Goal: Task Accomplishment & Management: Use online tool/utility

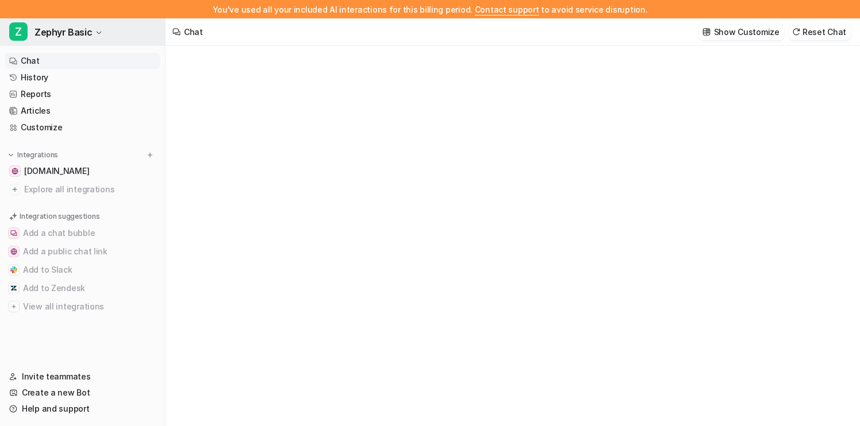
click at [90, 30] on button "Z Zephyr Basic" at bounding box center [82, 32] width 165 height 28
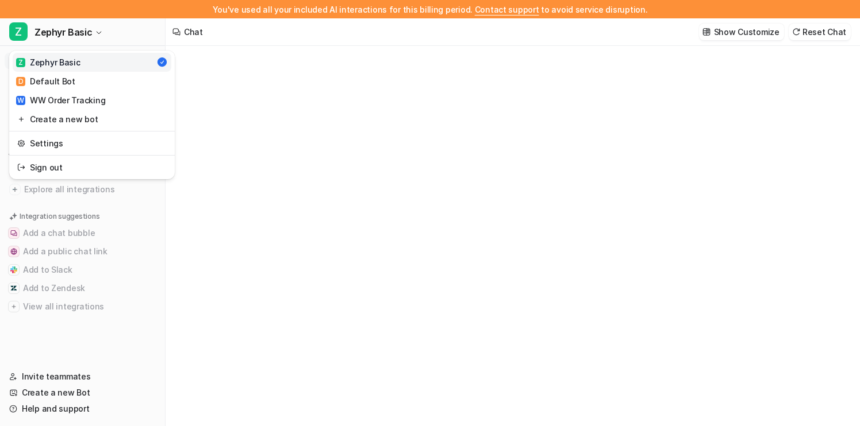
type textarea "**********"
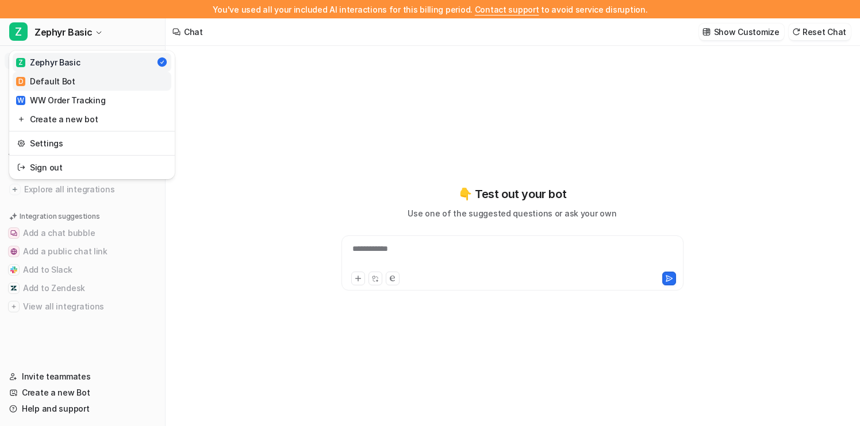
click at [97, 79] on link "D Default Bot" at bounding box center [92, 81] width 159 height 19
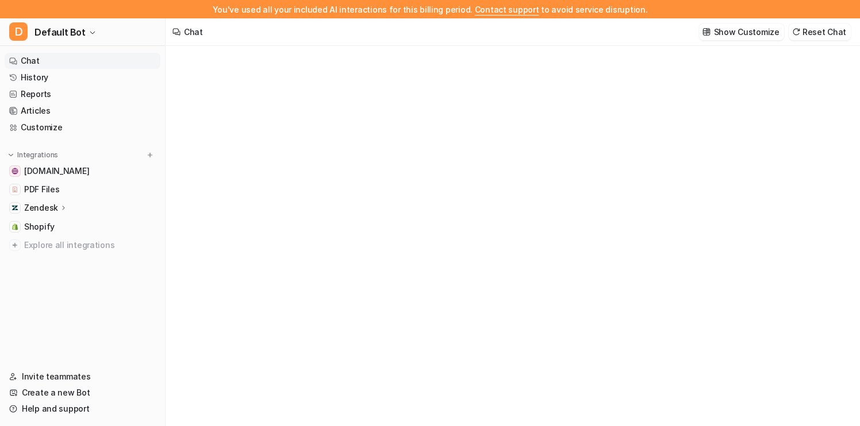
type textarea "**********"
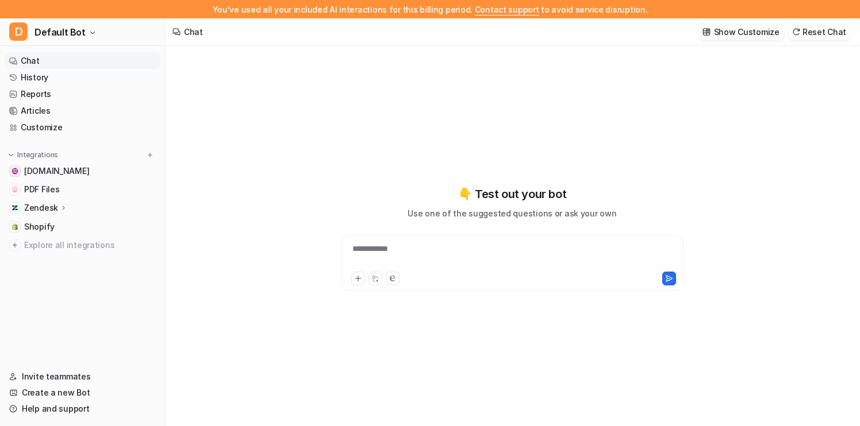
click at [733, 31] on p "Show Customize" at bounding box center [747, 32] width 66 height 12
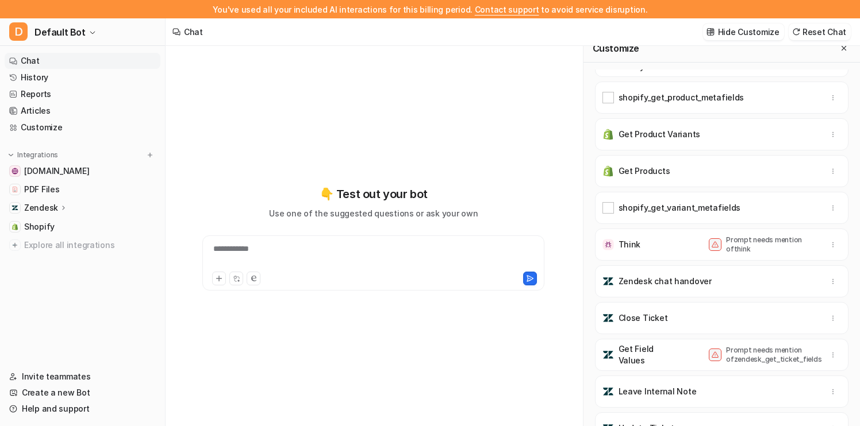
scroll to position [18, 0]
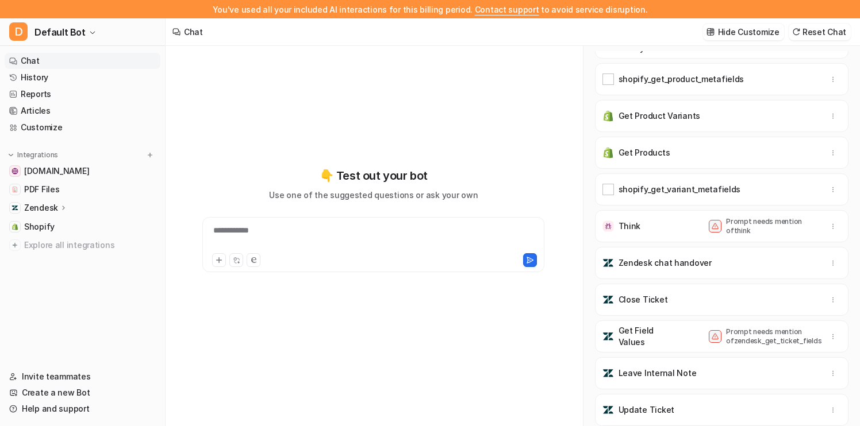
click at [732, 222] on p "Prompt needs mention of think" at bounding box center [772, 226] width 92 height 18
click at [739, 224] on p "Prompt needs mention of think" at bounding box center [772, 226] width 92 height 18
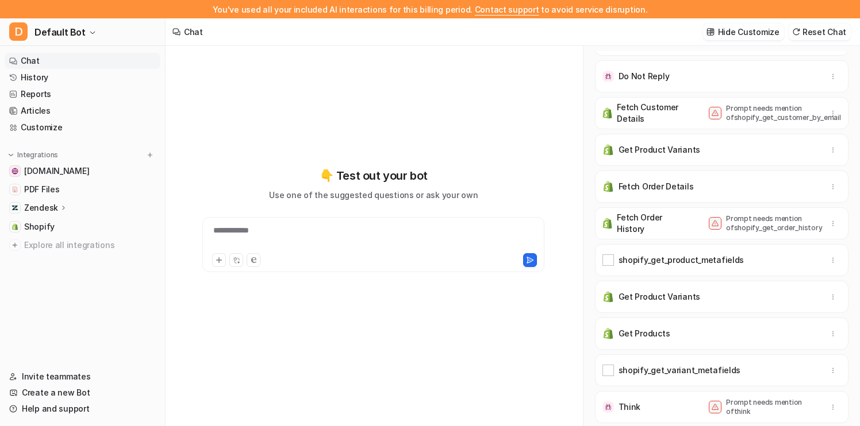
scroll to position [139, 0]
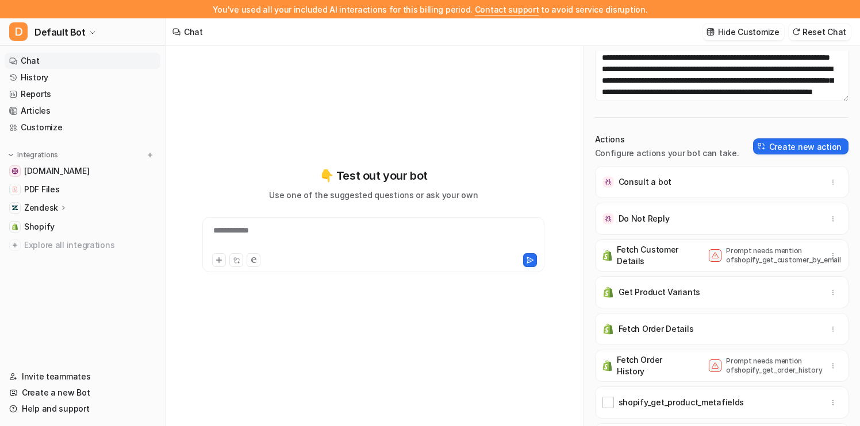
click at [738, 260] on p "Prompt needs mention of shopify_get_customer_by_email" at bounding box center [772, 256] width 92 height 18
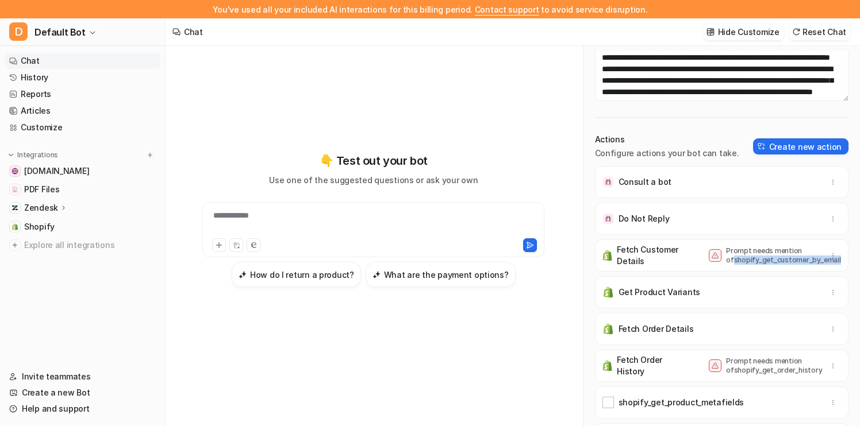
click at [738, 260] on p "Prompt needs mention of shopify_get_customer_by_email" at bounding box center [772, 256] width 92 height 18
click at [753, 260] on p "Prompt needs mention of shopify_get_customer_by_email" at bounding box center [772, 256] width 92 height 18
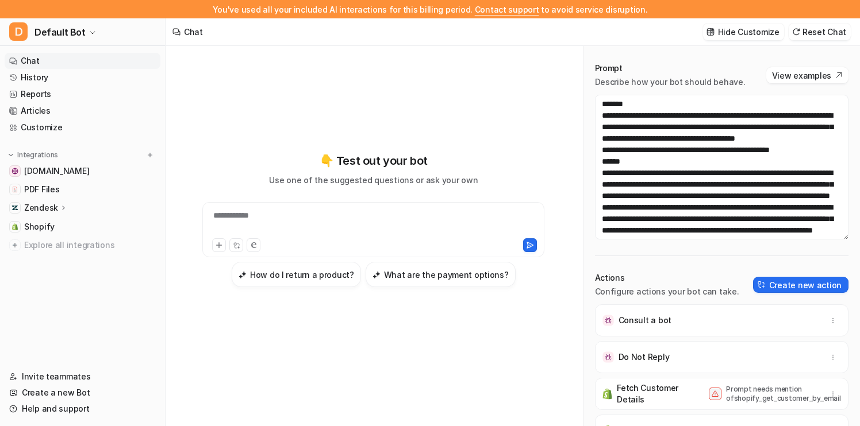
click at [99, 51] on nav "Chat History Reports Articles Customize Integrations [DOMAIN_NAME] PDF Files Ze…" at bounding box center [82, 204] width 165 height 312
click at [105, 39] on button "D Default Bot" at bounding box center [82, 32] width 165 height 28
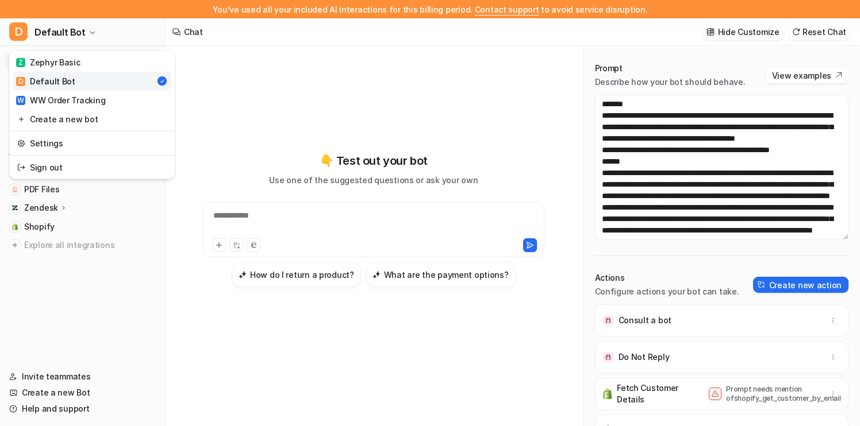
click at [262, 129] on div "**********" at bounding box center [430, 195] width 860 height 426
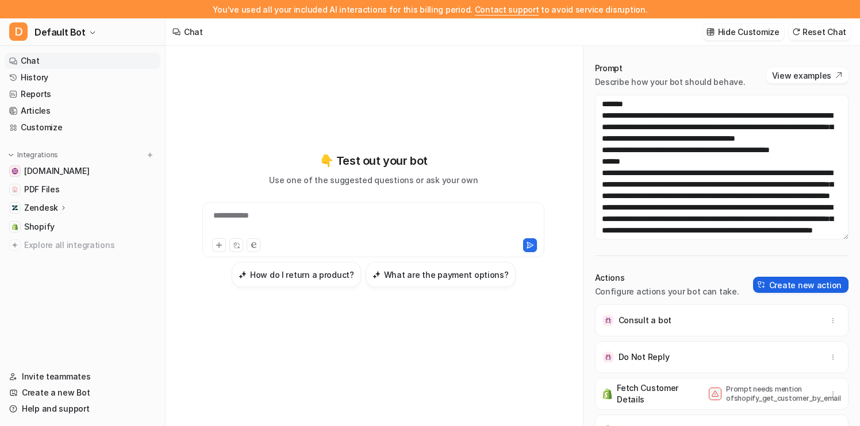
click at [812, 282] on button "Create new action" at bounding box center [800, 285] width 95 height 16
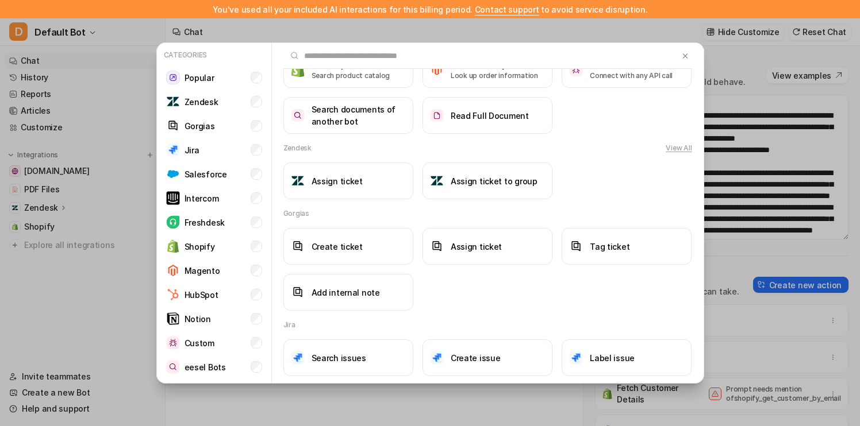
scroll to position [159, 0]
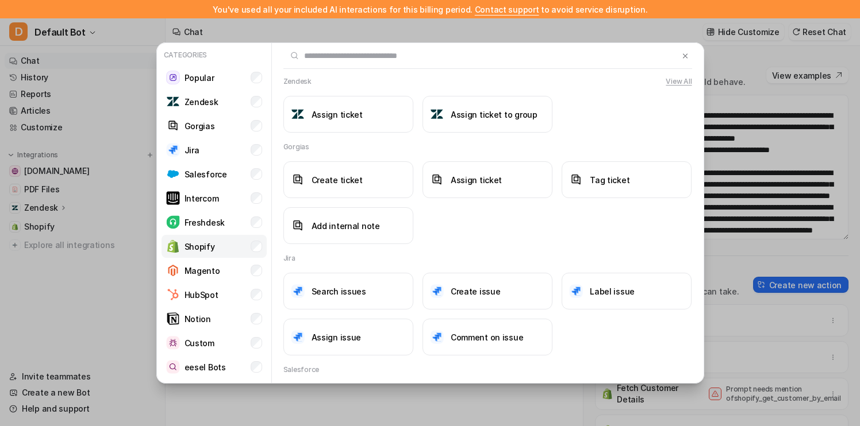
click at [251, 240] on li "Shopify" at bounding box center [214, 246] width 105 height 23
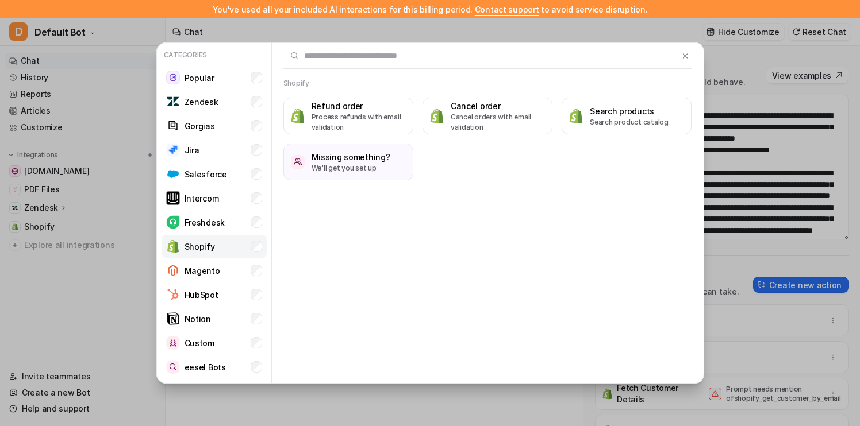
scroll to position [0, 0]
click at [384, 116] on p "Process refunds with email validation" at bounding box center [359, 122] width 94 height 21
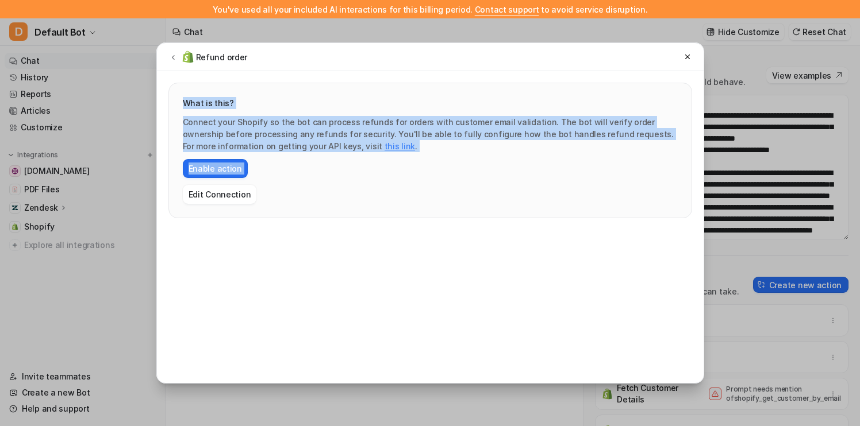
drag, startPoint x: 478, startPoint y: 185, endPoint x: 432, endPoint y: 84, distance: 109.8
click at [433, 84] on div "What is this? Connect your Shopify so the bot can process refunds for orders wi…" at bounding box center [430, 150] width 522 height 134
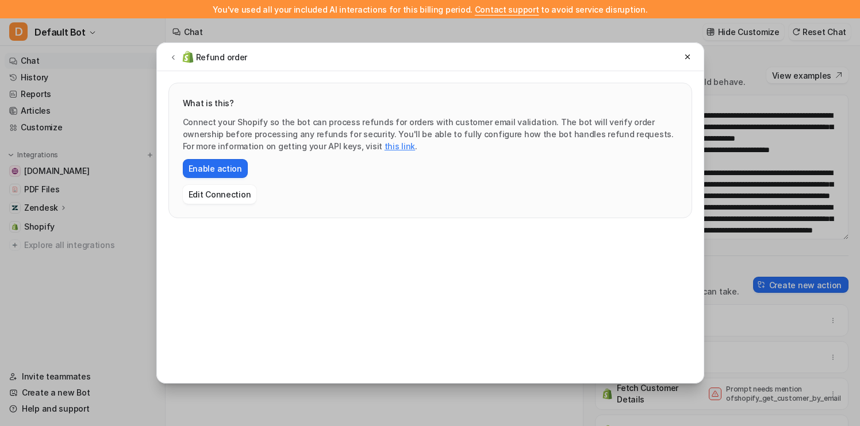
click at [452, 116] on div "What is this? Connect your Shopify so the bot can process refunds for orders wi…" at bounding box center [430, 150] width 495 height 107
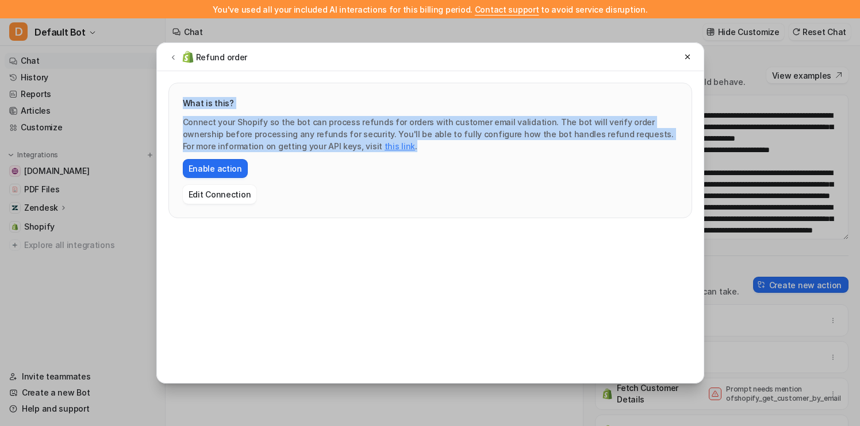
drag, startPoint x: 460, startPoint y: 147, endPoint x: 370, endPoint y: 90, distance: 106.2
click at [370, 90] on div "What is this? Connect your Shopify so the bot can process refunds for orders wi…" at bounding box center [430, 150] width 522 height 134
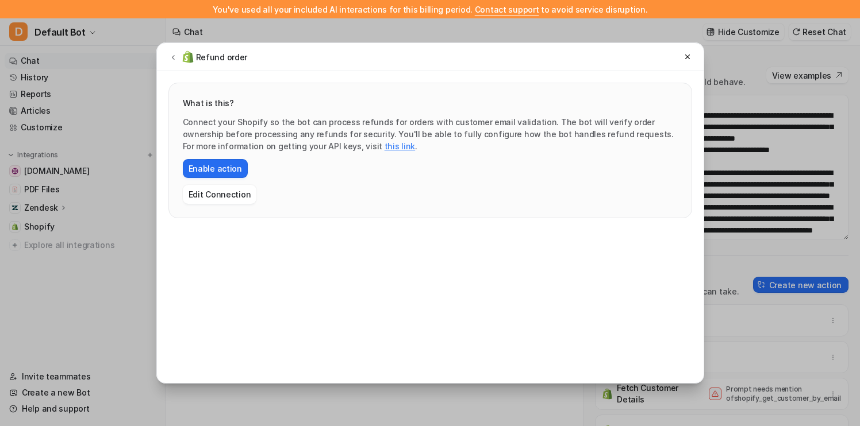
click at [424, 133] on div "Connect your Shopify so the bot can process refunds for orders with customer em…" at bounding box center [430, 160] width 495 height 88
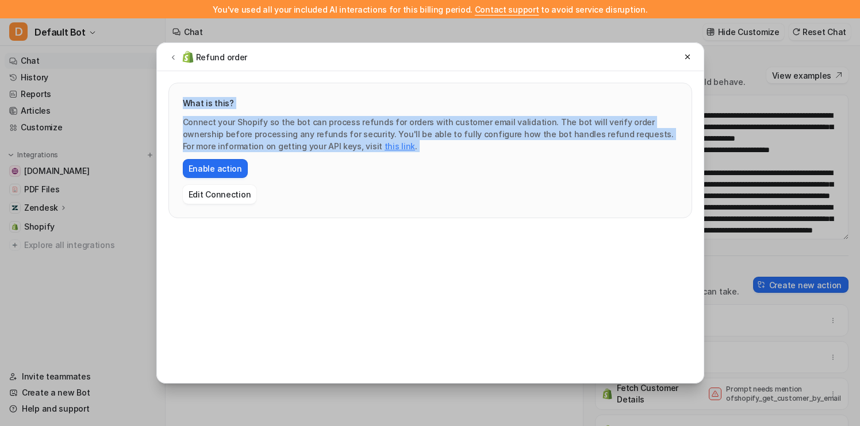
drag, startPoint x: 454, startPoint y: 157, endPoint x: 392, endPoint y: 87, distance: 93.7
click at [392, 87] on div "What is this? Connect your Shopify so the bot can process refunds for orders wi…" at bounding box center [430, 150] width 522 height 134
click at [413, 107] on h3 "What is this?" at bounding box center [430, 103] width 495 height 12
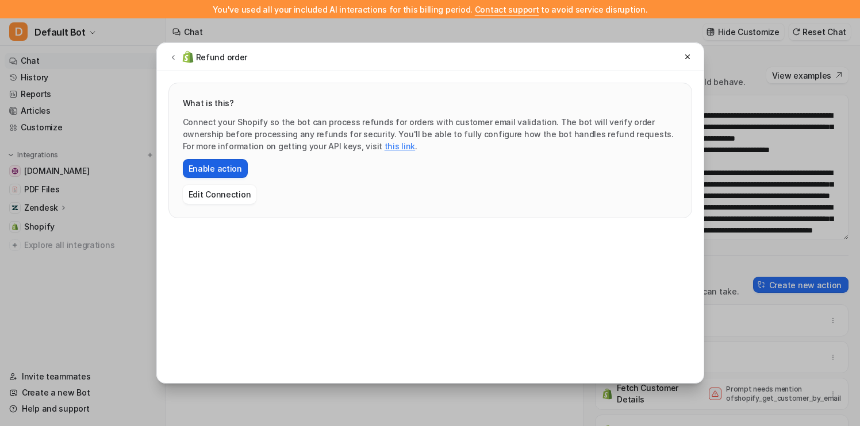
click at [215, 169] on button "Enable action" at bounding box center [215, 168] width 65 height 19
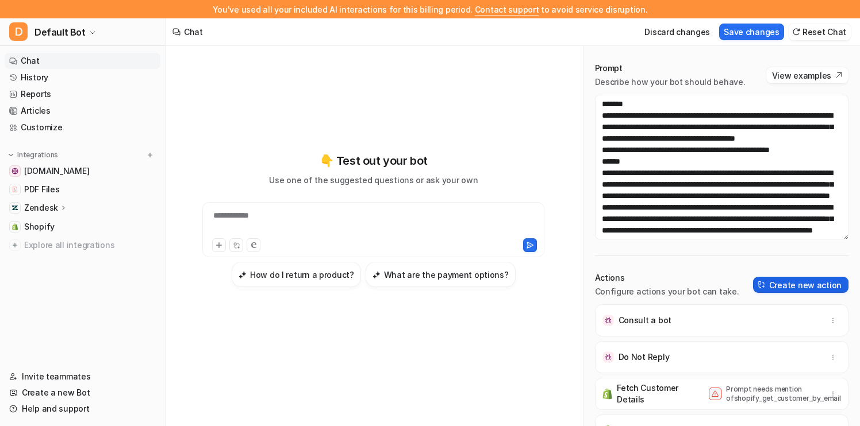
click at [802, 280] on button "Create new action" at bounding box center [800, 285] width 95 height 16
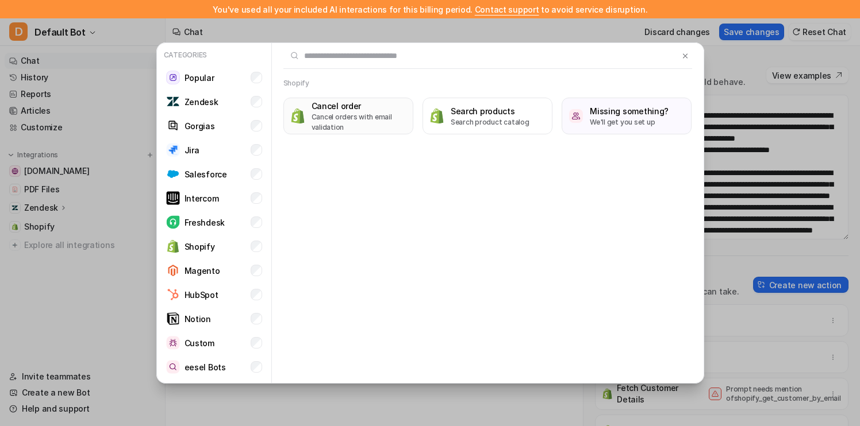
click at [380, 116] on p "Cancel orders with email validation" at bounding box center [359, 122] width 94 height 21
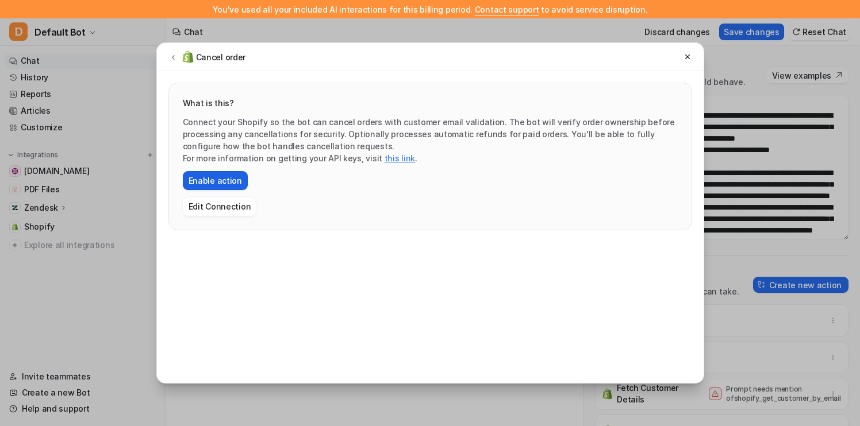
click at [226, 180] on button "Enable action" at bounding box center [215, 180] width 65 height 19
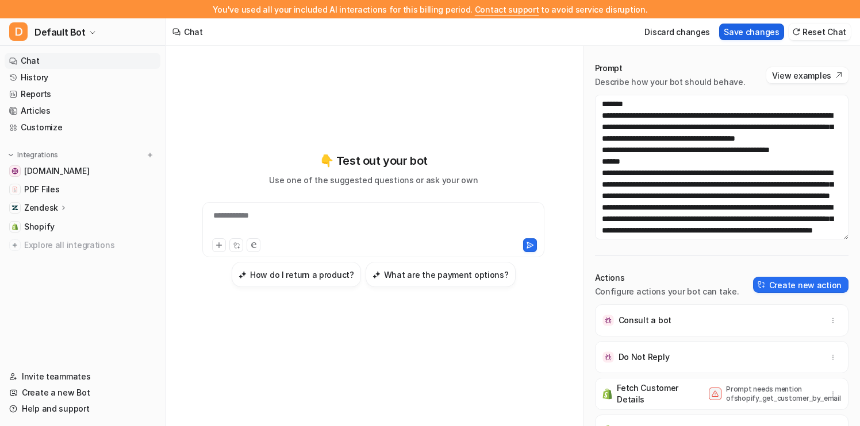
click at [740, 37] on button "Save changes" at bounding box center [751, 32] width 65 height 17
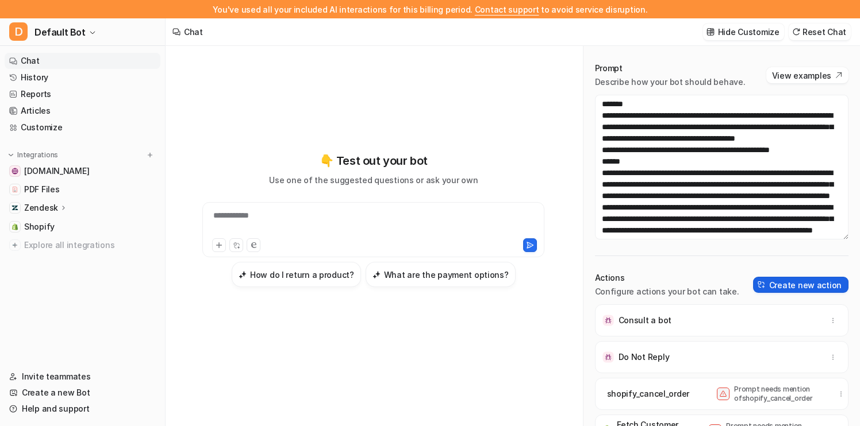
click at [775, 283] on button "Create new action" at bounding box center [800, 285] width 95 height 16
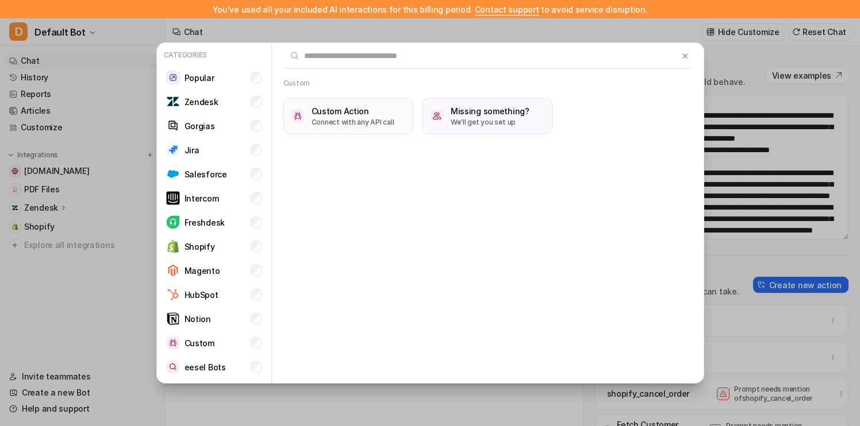
click at [365, 122] on p "Connect with any API call" at bounding box center [353, 122] width 83 height 10
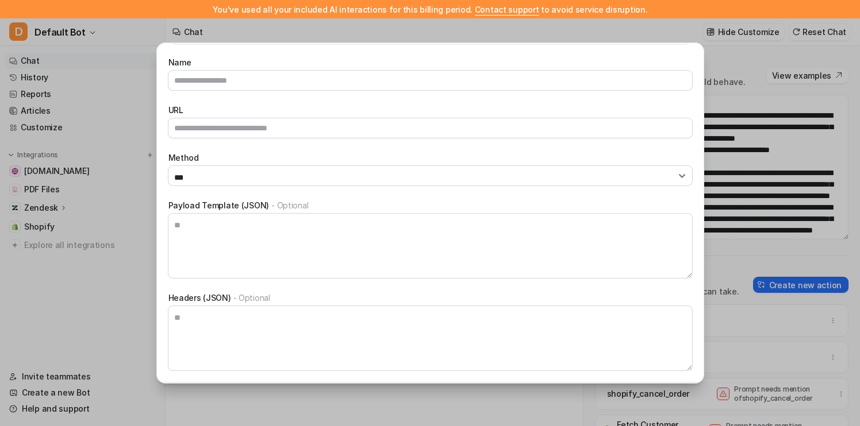
scroll to position [91, 0]
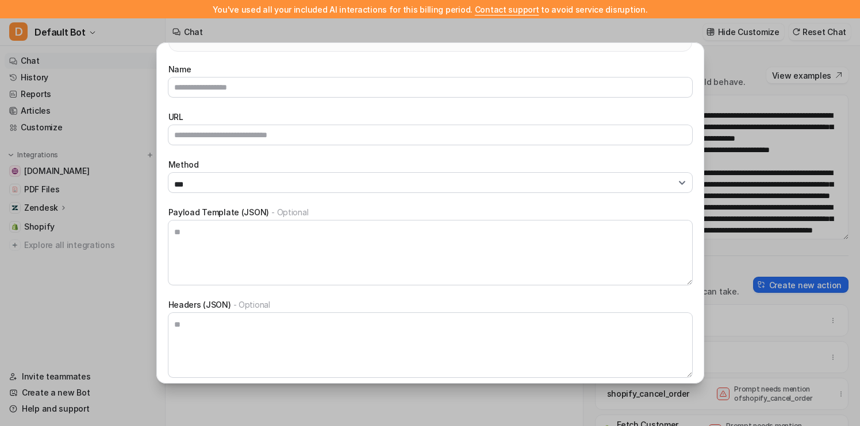
click at [402, 99] on div "Name URL Method *** **** *** ****** Payload Template (JSON) - Optional Headers …" at bounding box center [430, 220] width 524 height 314
click at [410, 90] on input "Name" at bounding box center [430, 88] width 524 height 20
click at [440, 69] on label "Name" at bounding box center [430, 69] width 524 height 12
click at [440, 78] on input "Name" at bounding box center [430, 88] width 524 height 20
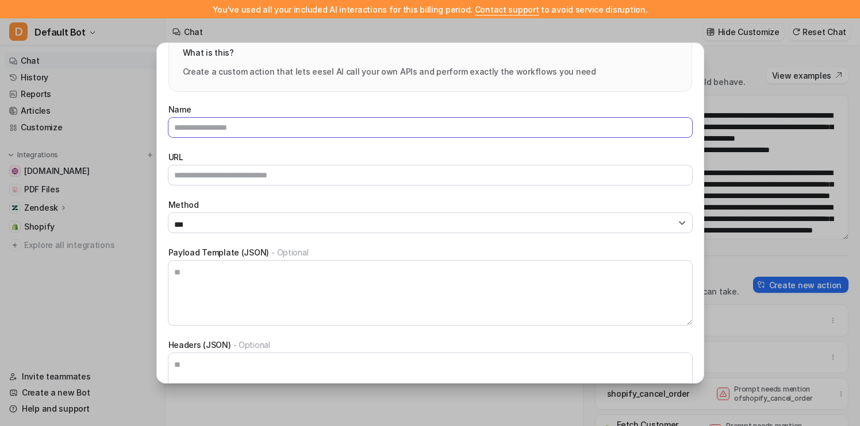
scroll to position [48, 0]
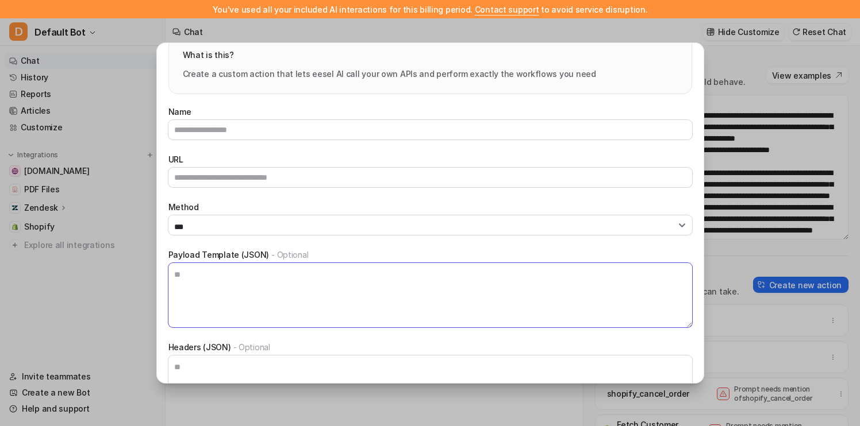
click at [340, 271] on textarea "Payload Template (JSON) - Optional" at bounding box center [430, 295] width 524 height 64
drag, startPoint x: 353, startPoint y: 253, endPoint x: 163, endPoint y: 254, distance: 189.7
click at [163, 254] on div "Name URL Method *** **** *** ****** Payload Template (JSON) - Optional Headers …" at bounding box center [430, 262] width 547 height 337
click at [193, 277] on textarea "Payload Template (JSON) - Optional" at bounding box center [430, 295] width 524 height 64
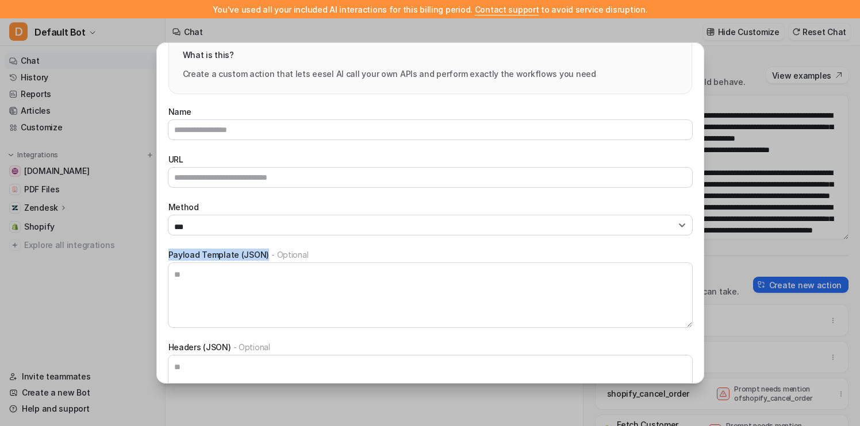
drag, startPoint x: 164, startPoint y: 251, endPoint x: 260, endPoint y: 252, distance: 96.0
click at [260, 252] on div "Name URL Method *** **** *** ****** Payload Template (JSON) - Optional Headers …" at bounding box center [430, 262] width 547 height 337
click at [260, 252] on label "Payload Template (JSON) - Optional" at bounding box center [430, 255] width 524 height 12
click at [260, 263] on textarea "Payload Template (JSON) - Optional" at bounding box center [430, 295] width 524 height 64
click at [237, 283] on textarea "Payload Template (JSON) - Optional" at bounding box center [430, 295] width 524 height 64
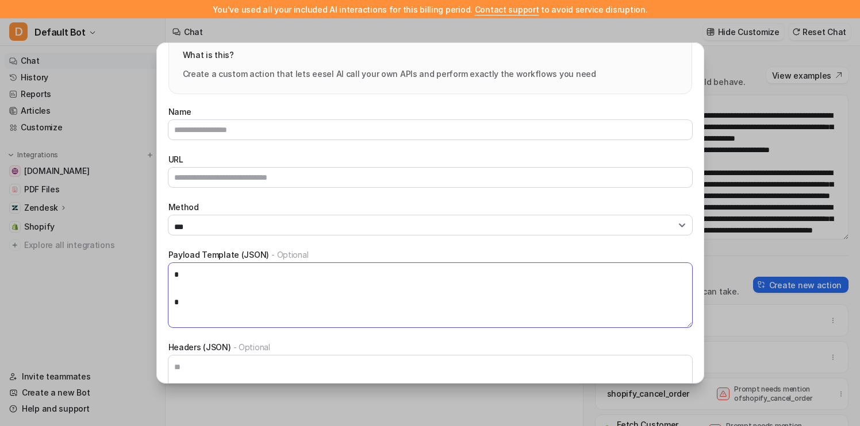
click at [200, 270] on textarea "* *" at bounding box center [430, 295] width 524 height 64
click at [187, 293] on textarea "* *" at bounding box center [430, 295] width 524 height 64
click at [217, 307] on textarea "**********" at bounding box center [430, 295] width 524 height 64
type textarea "**********"
drag, startPoint x: 294, startPoint y: 313, endPoint x: 93, endPoint y: 255, distance: 208.8
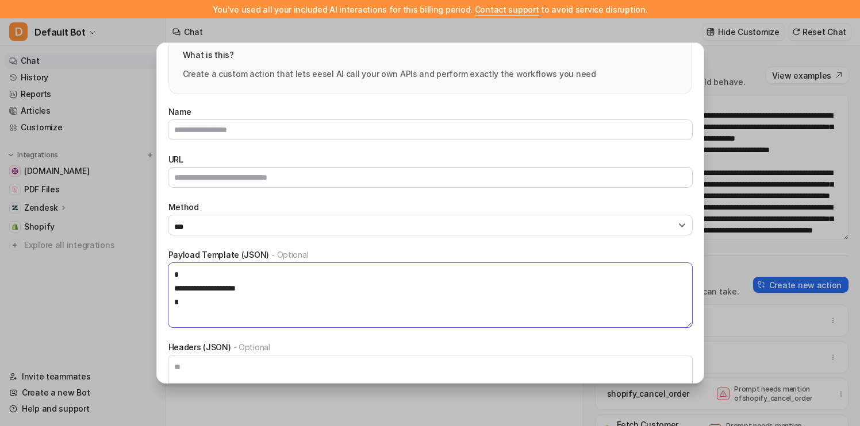
click at [93, 255] on div "**********" at bounding box center [430, 213] width 860 height 426
click at [763, 171] on div "Custom Action What is this? Create a custom action that lets eesel AI call your…" at bounding box center [430, 213] width 860 height 426
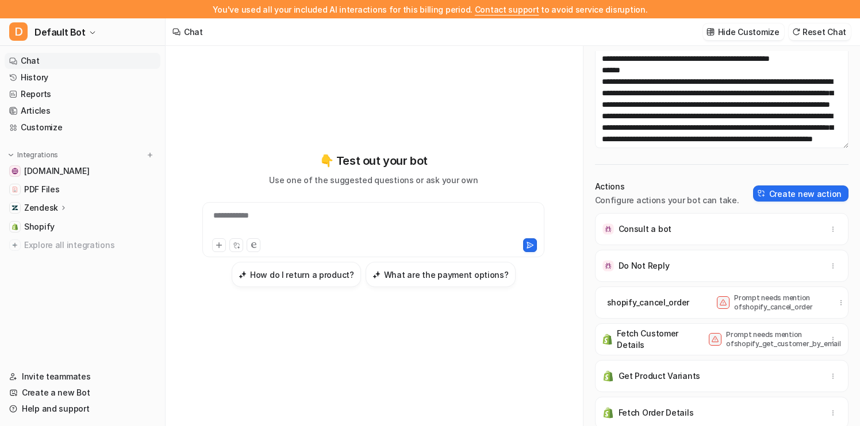
scroll to position [0, 0]
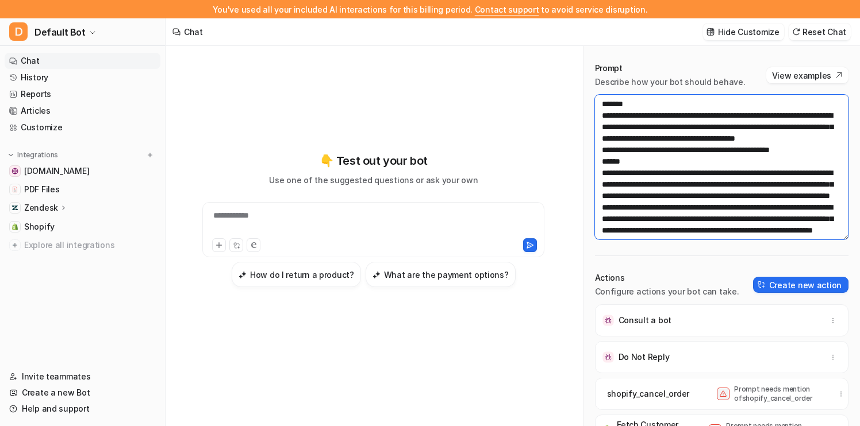
click at [764, 221] on textarea at bounding box center [721, 167] width 253 height 145
click at [778, 221] on textarea at bounding box center [721, 167] width 253 height 145
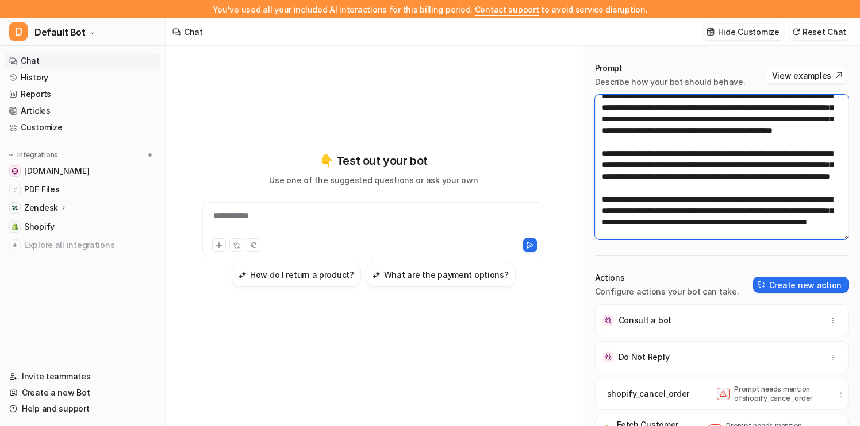
scroll to position [205, 0]
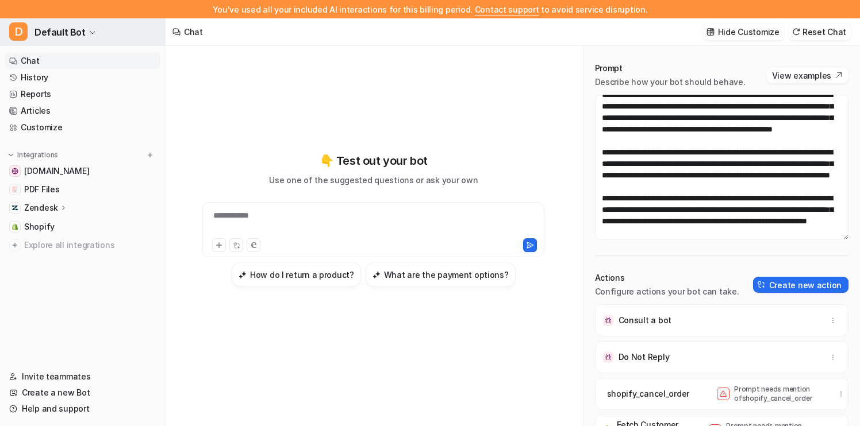
click at [102, 34] on button "D Default Bot" at bounding box center [82, 32] width 165 height 28
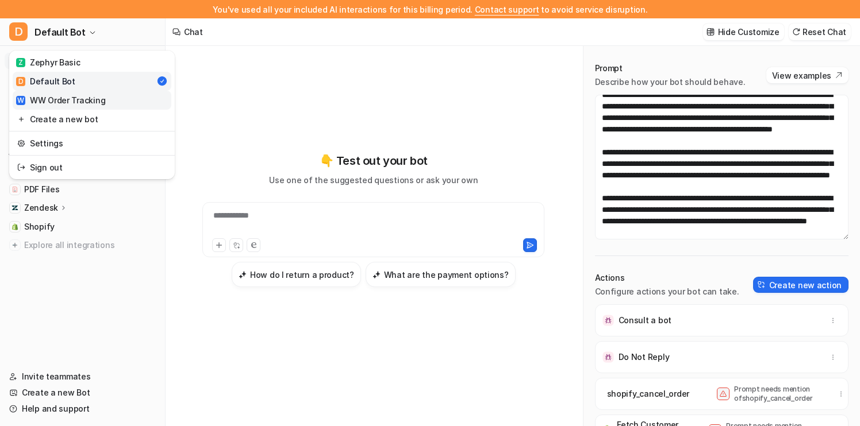
click at [104, 103] on link "W WW Order Tracking" at bounding box center [92, 100] width 159 height 19
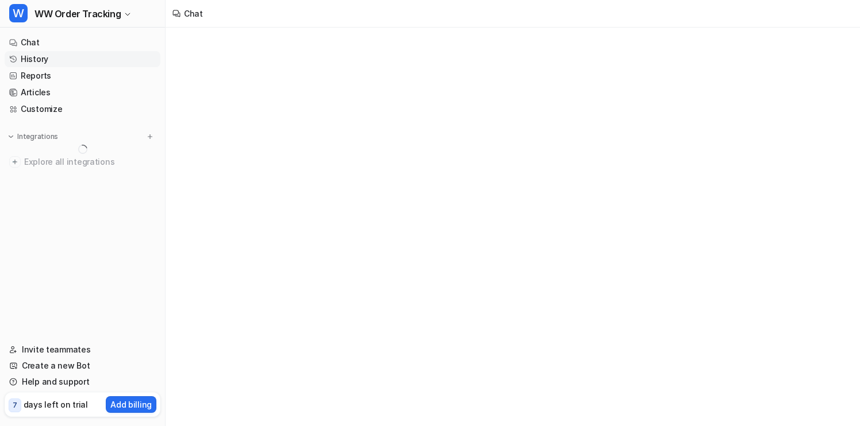
click at [112, 62] on link "History" at bounding box center [83, 59] width 156 height 16
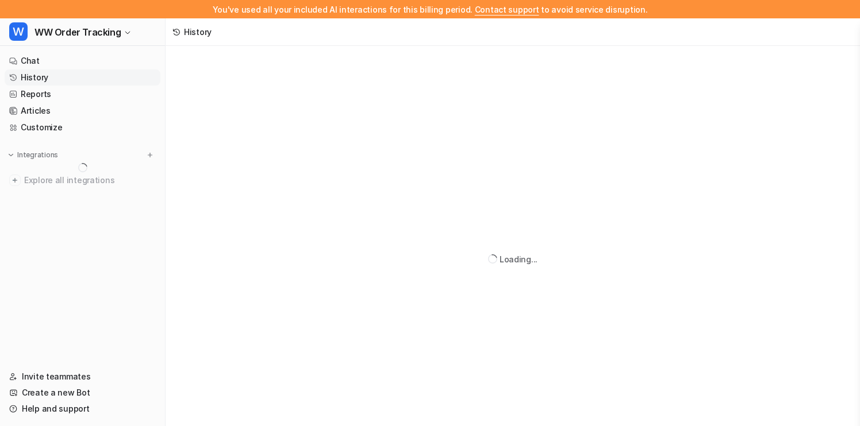
click at [110, 79] on link "History" at bounding box center [83, 78] width 156 height 16
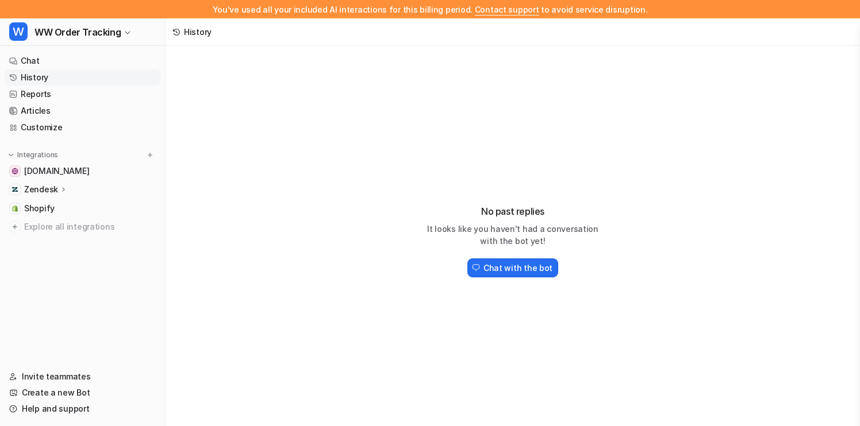
click at [112, 81] on link "History" at bounding box center [83, 78] width 156 height 16
click at [124, 28] on button "W WW Order Tracking" at bounding box center [82, 32] width 165 height 28
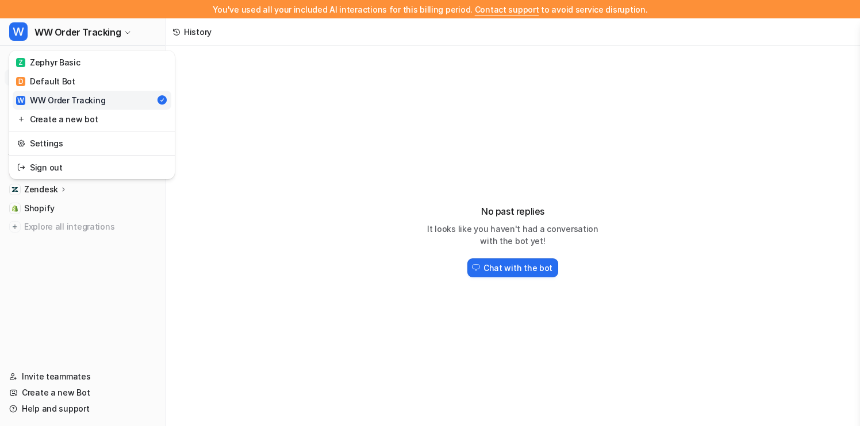
click at [249, 82] on div "You've used all your included AI interactions for this billing period. Contact …" at bounding box center [430, 213] width 860 height 426
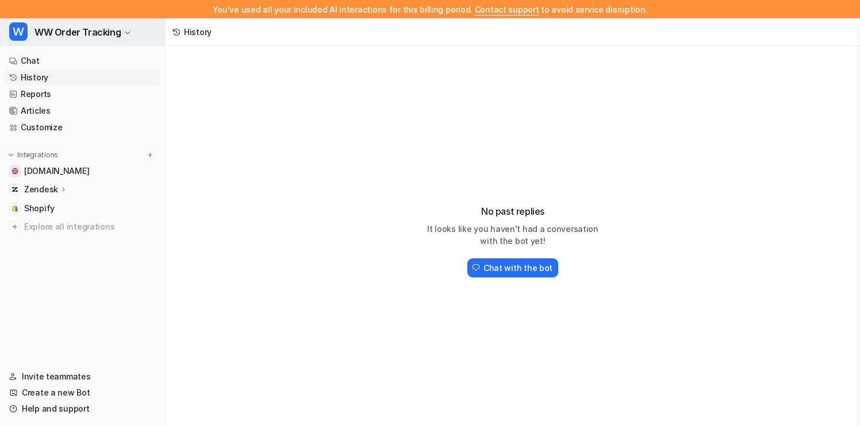
click at [143, 38] on button "W WW Order Tracking" at bounding box center [82, 32] width 165 height 28
